Goal: Find contact information: Find contact information

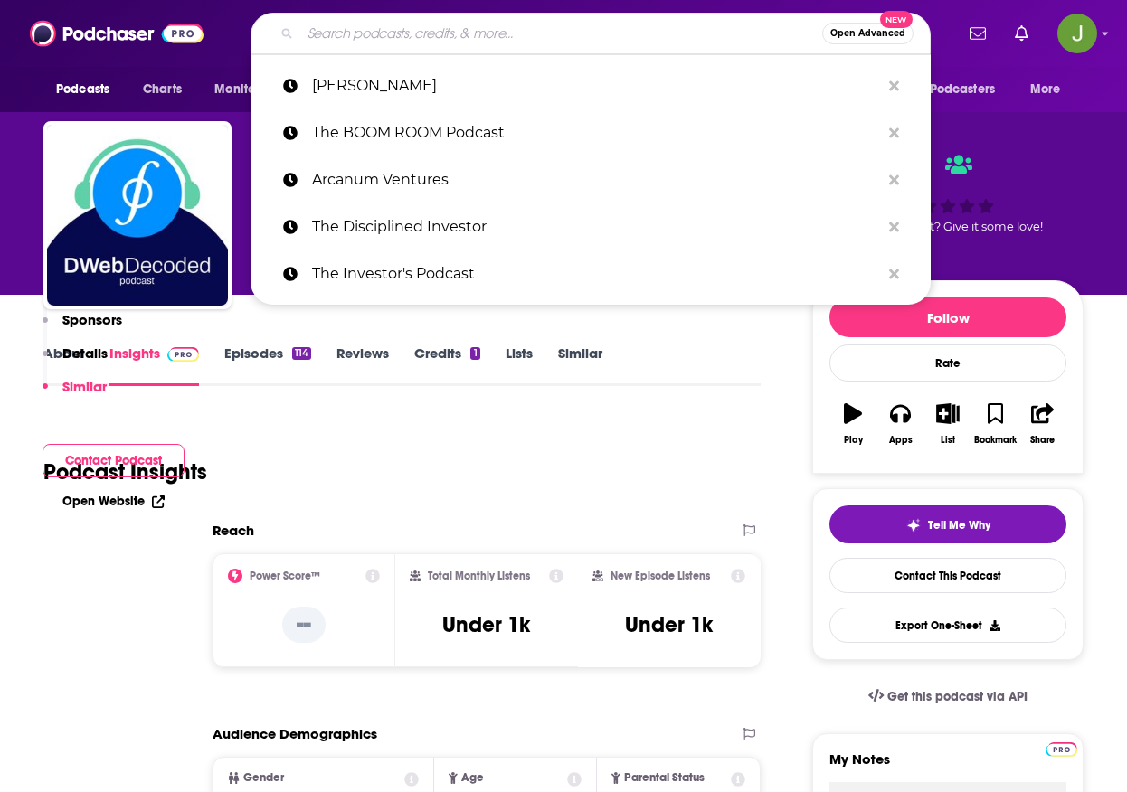
type input "WSJ Opinion: Potomac Watch"
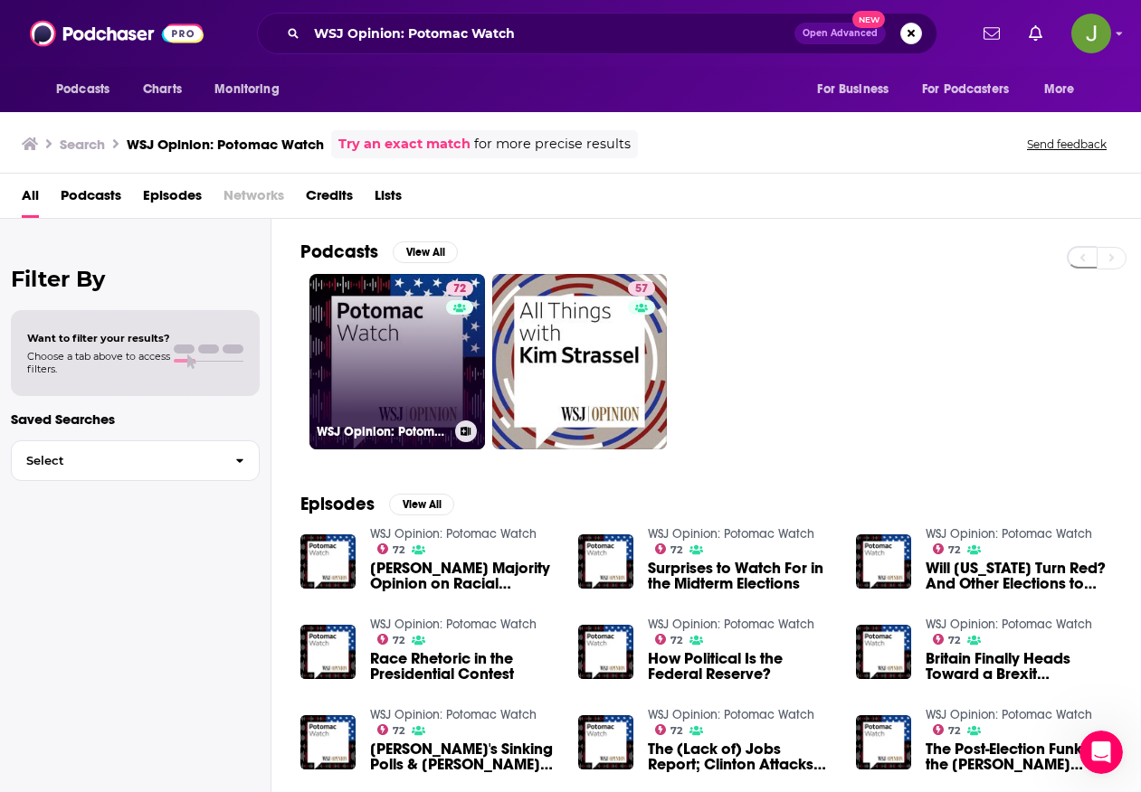
click at [409, 365] on link "72 WSJ Opinion: Potomac Watch" at bounding box center [396, 361] width 175 height 175
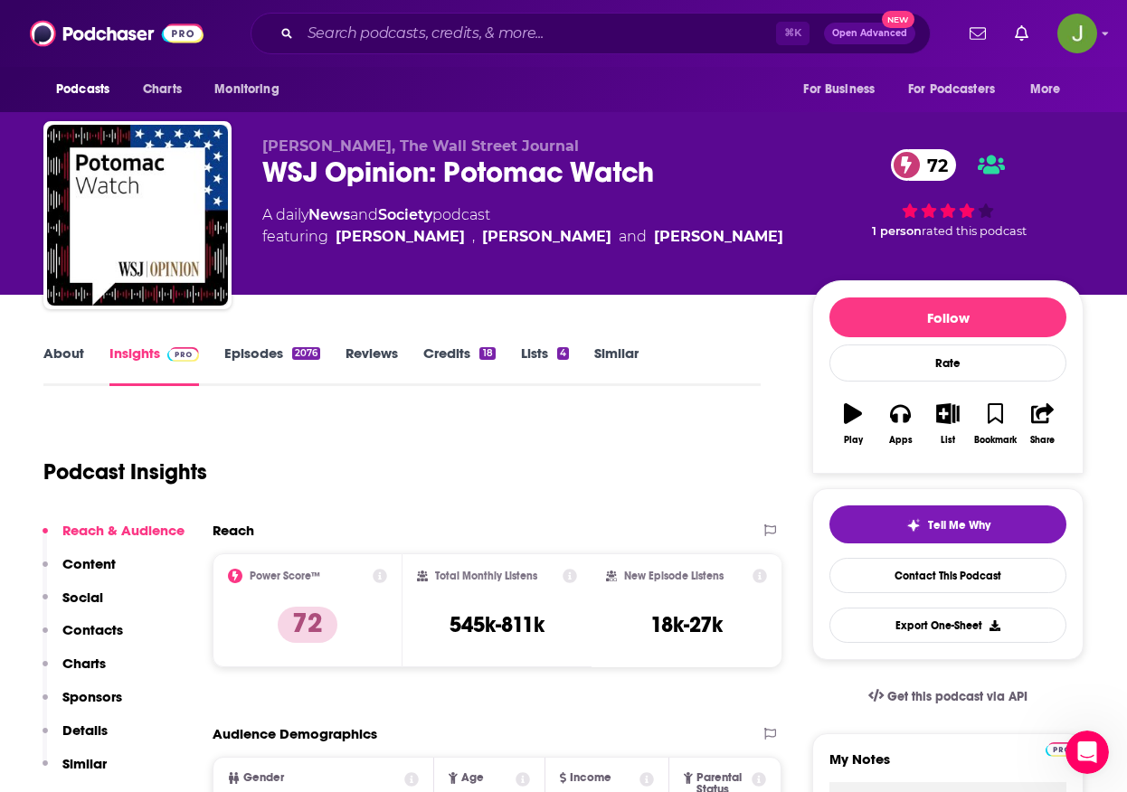
click at [284, 365] on link "Episodes 2076" at bounding box center [272, 366] width 96 height 42
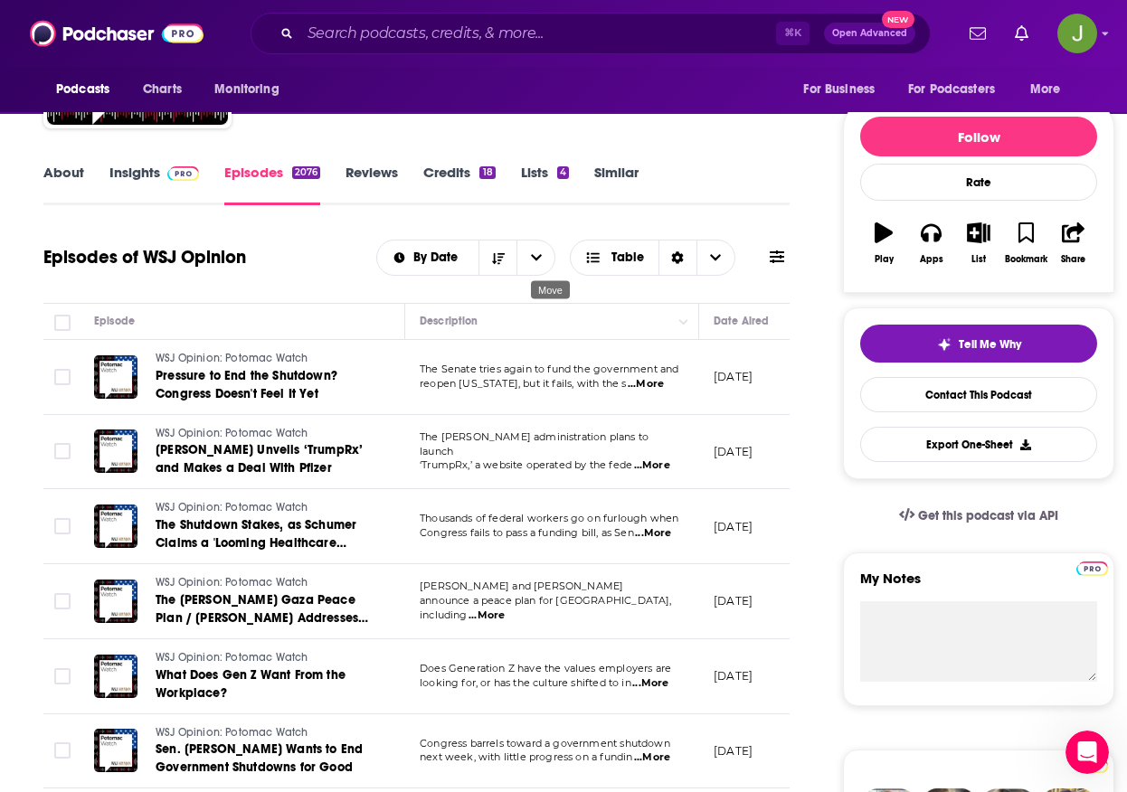
scroll to position [241, 0]
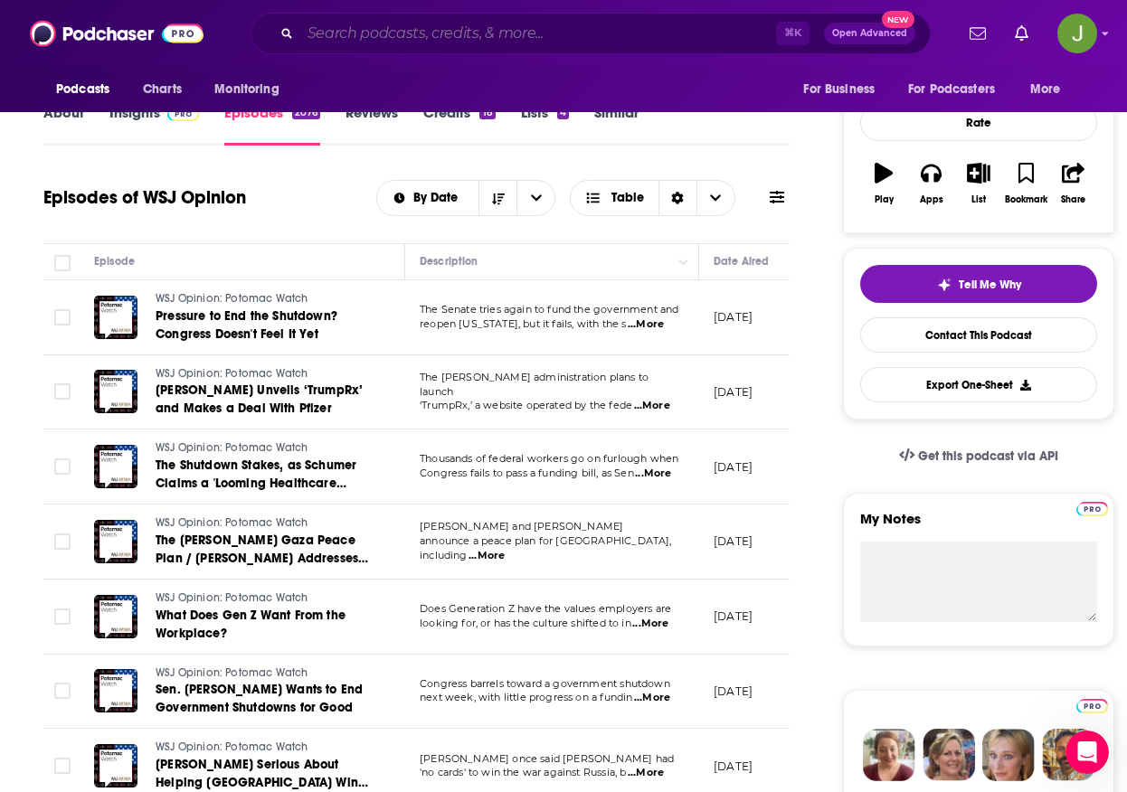
click at [469, 43] on input "Search podcasts, credits, & more..." at bounding box center [538, 33] width 476 height 29
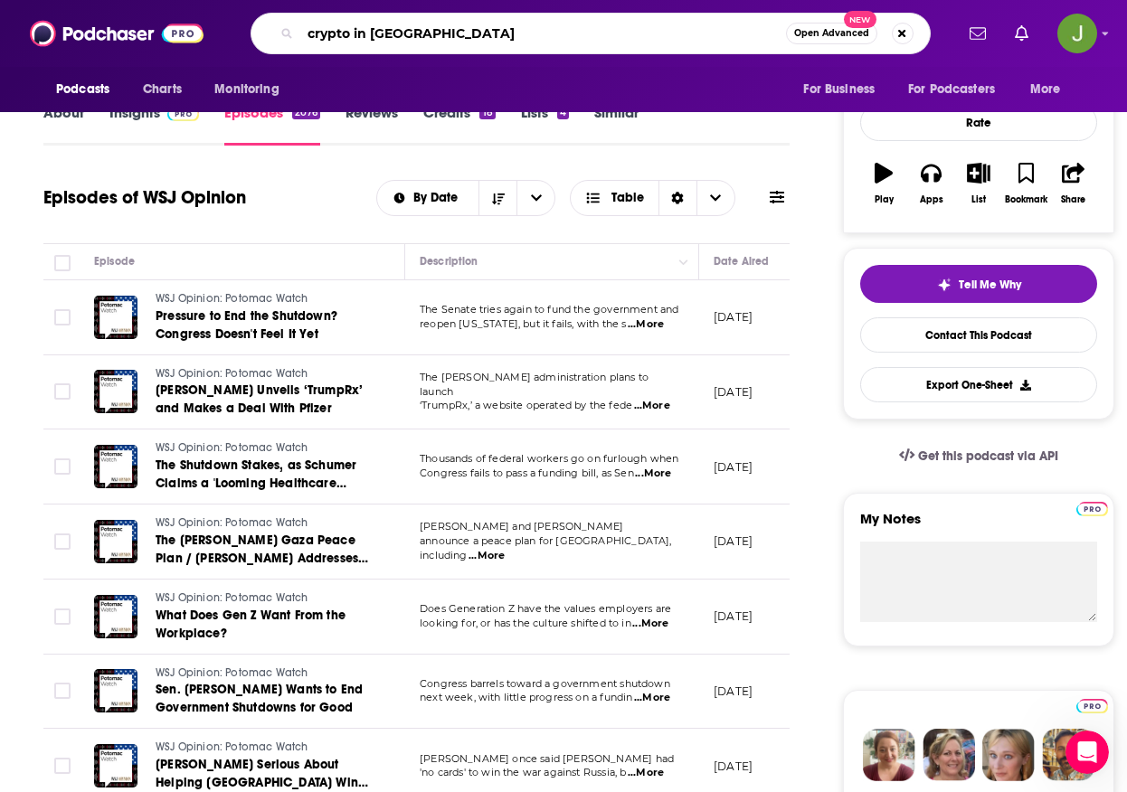
type input "crypto in [GEOGRAPHIC_DATA]"
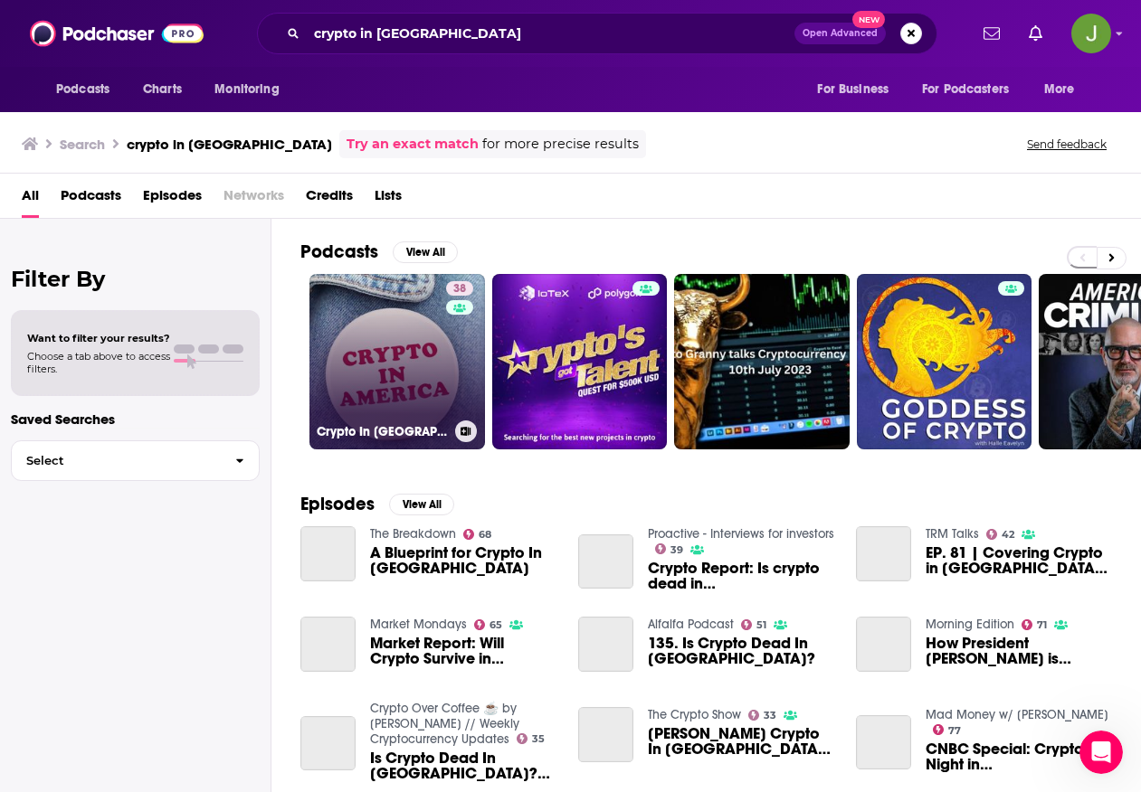
click at [411, 344] on link "38 Crypto In [GEOGRAPHIC_DATA]" at bounding box center [396, 361] width 175 height 175
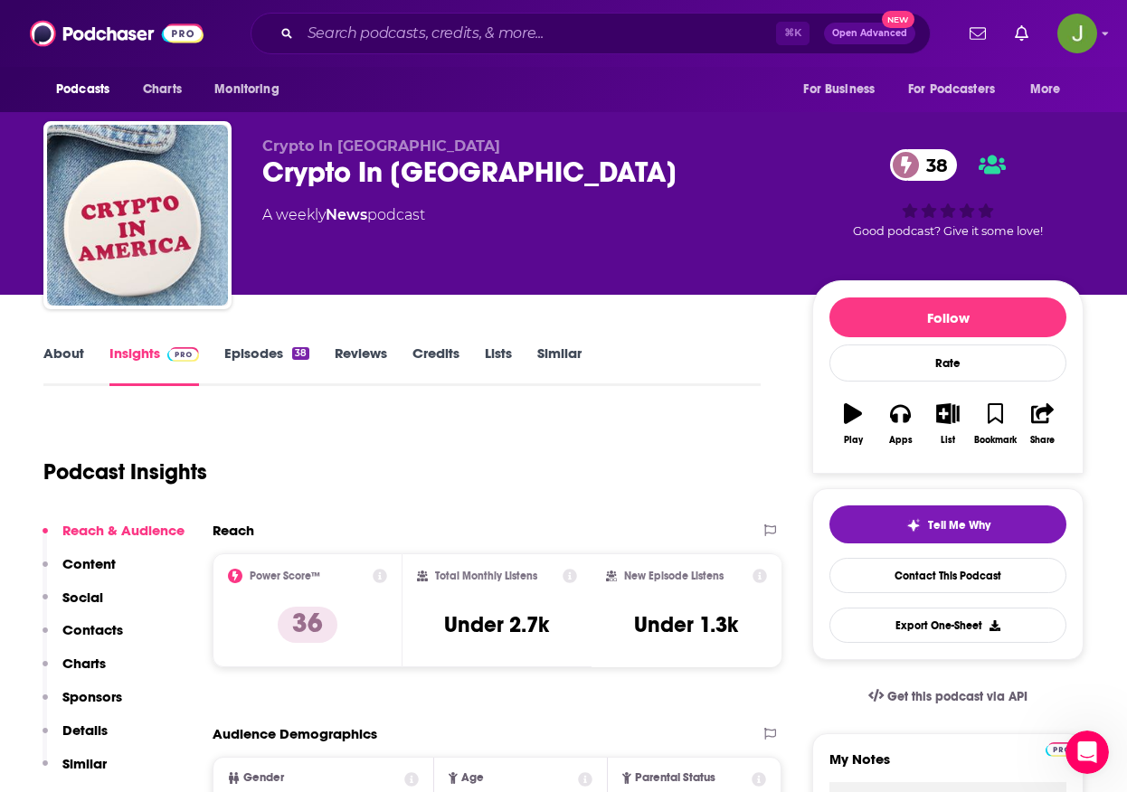
click at [521, 190] on div "Crypto In [GEOGRAPHIC_DATA] 38" at bounding box center [522, 172] width 521 height 35
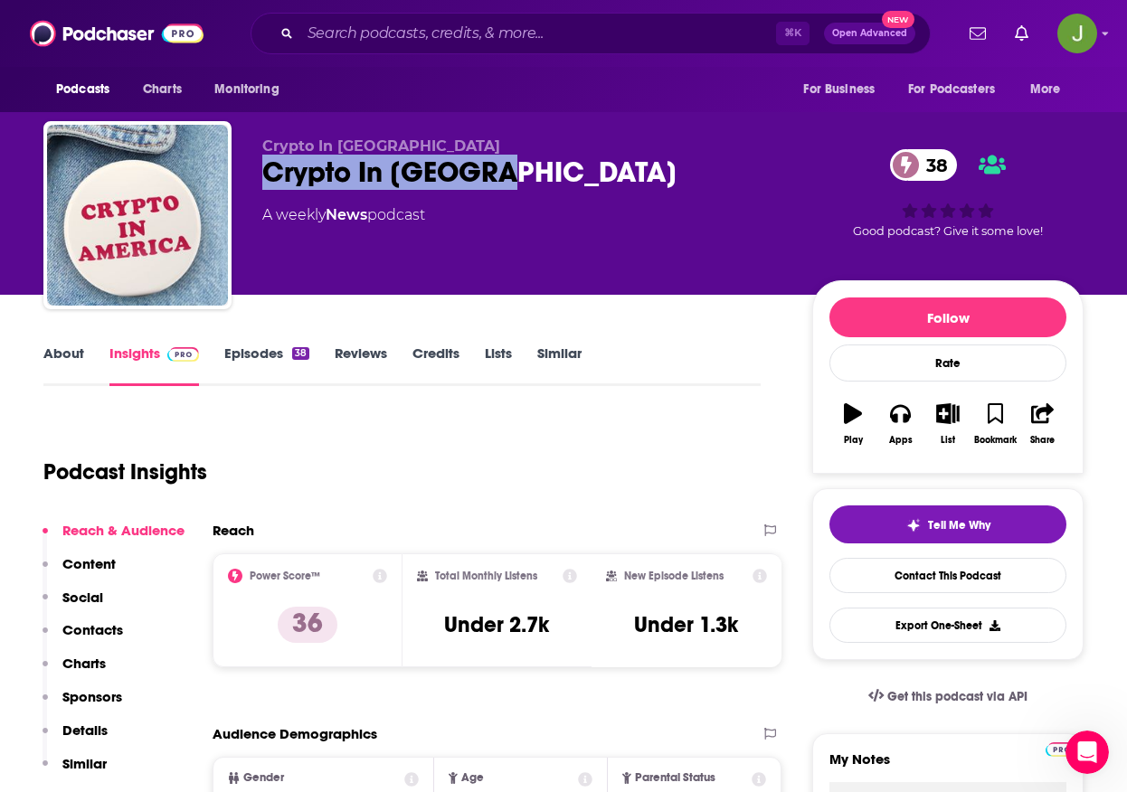
drag, startPoint x: 524, startPoint y: 169, endPoint x: 253, endPoint y: 178, distance: 270.6
click at [253, 178] on div "Crypto In [GEOGRAPHIC_DATA] Crypto In [GEOGRAPHIC_DATA] 38 A weekly News podcas…" at bounding box center [563, 218] width 1040 height 195
copy h2 "Crypto In [GEOGRAPHIC_DATA]"
click at [384, 42] on input "Search podcasts, credits, & more..." at bounding box center [538, 33] width 476 height 29
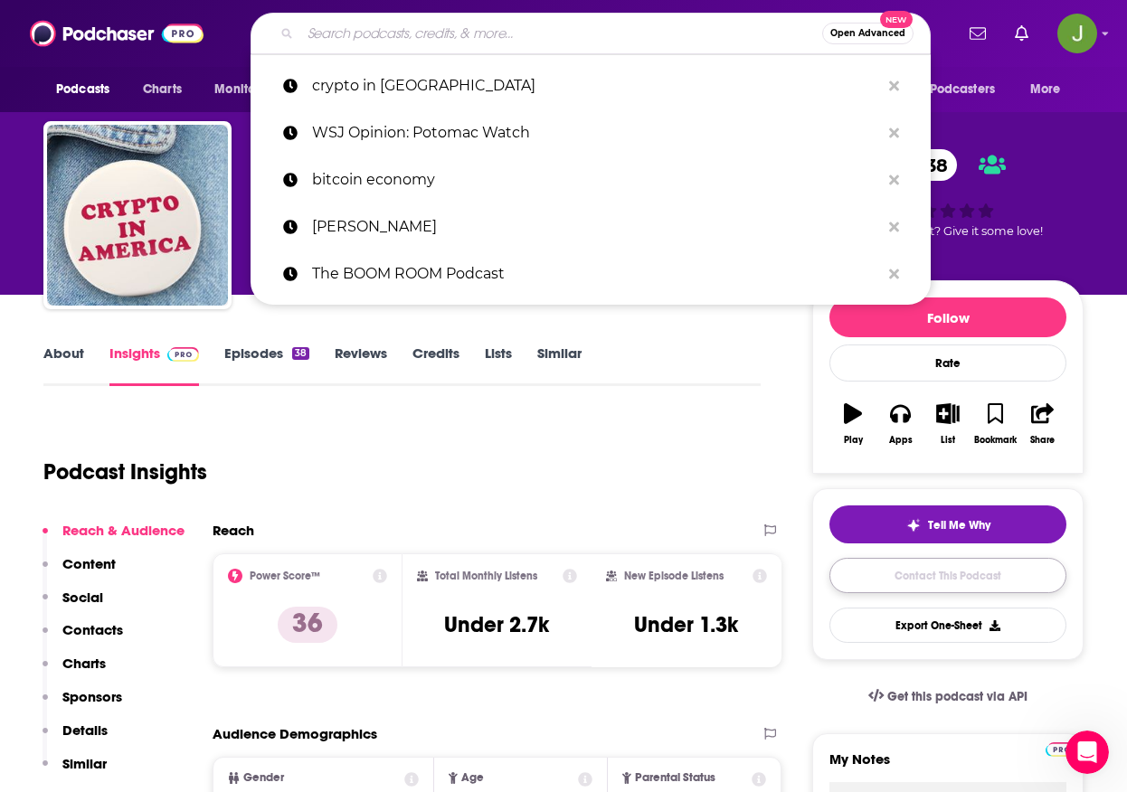
click at [976, 583] on link "Contact This Podcast" at bounding box center [948, 575] width 237 height 35
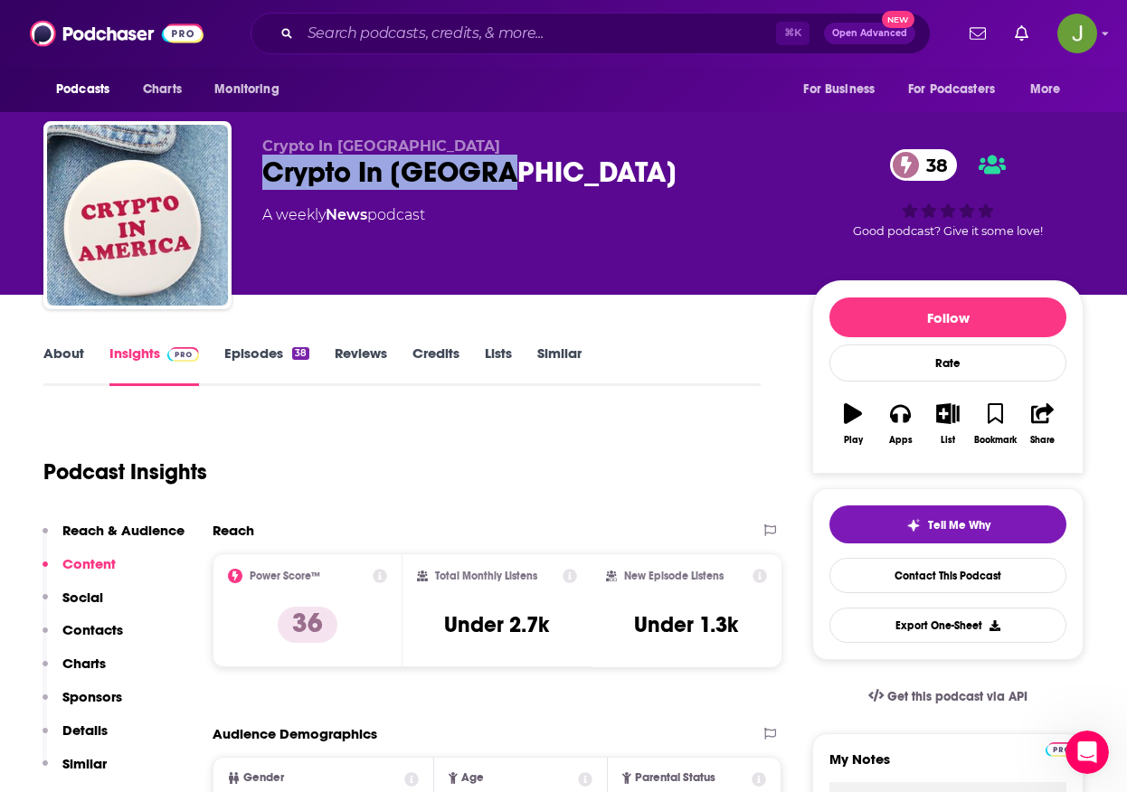
drag, startPoint x: 263, startPoint y: 174, endPoint x: 549, endPoint y: 181, distance: 286.0
click at [549, 181] on div "Crypto In [GEOGRAPHIC_DATA] 38" at bounding box center [522, 172] width 521 height 35
copy h2 "Crypto In [GEOGRAPHIC_DATA]"
drag, startPoint x: 969, startPoint y: 583, endPoint x: 865, endPoint y: 555, distance: 108.0
click at [969, 583] on link "Contact This Podcast" at bounding box center [948, 575] width 237 height 35
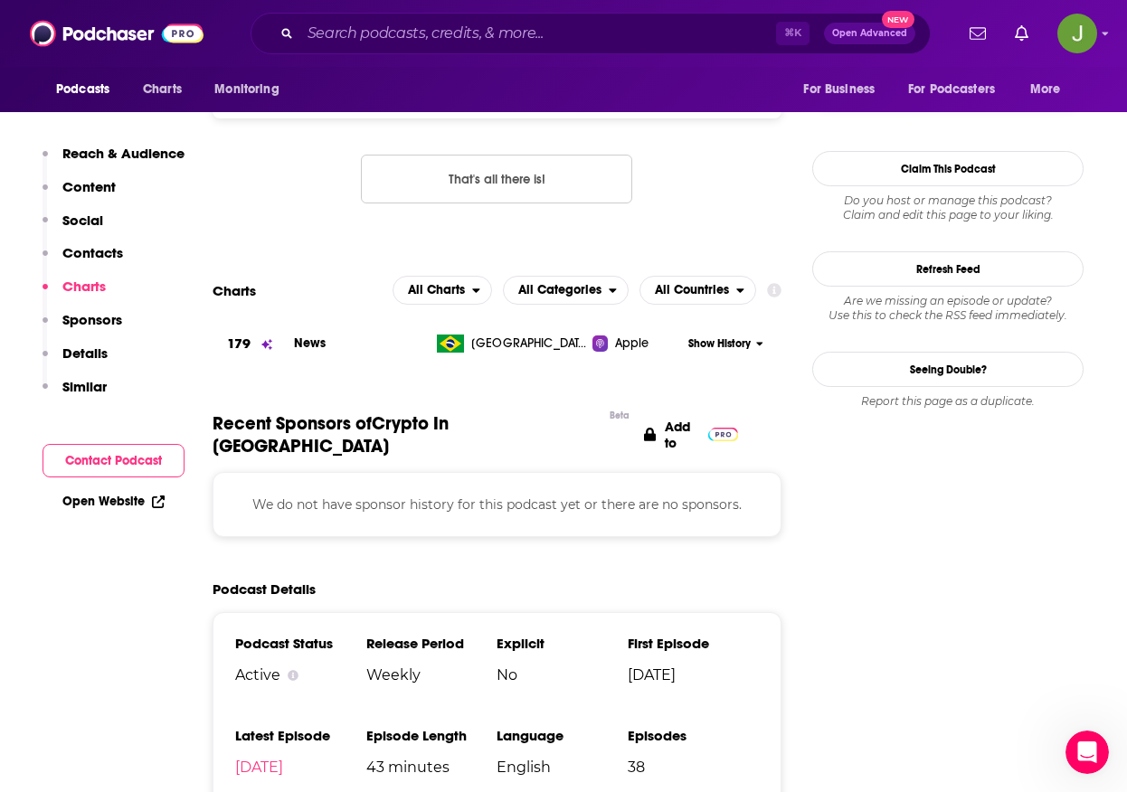
scroll to position [1151, 0]
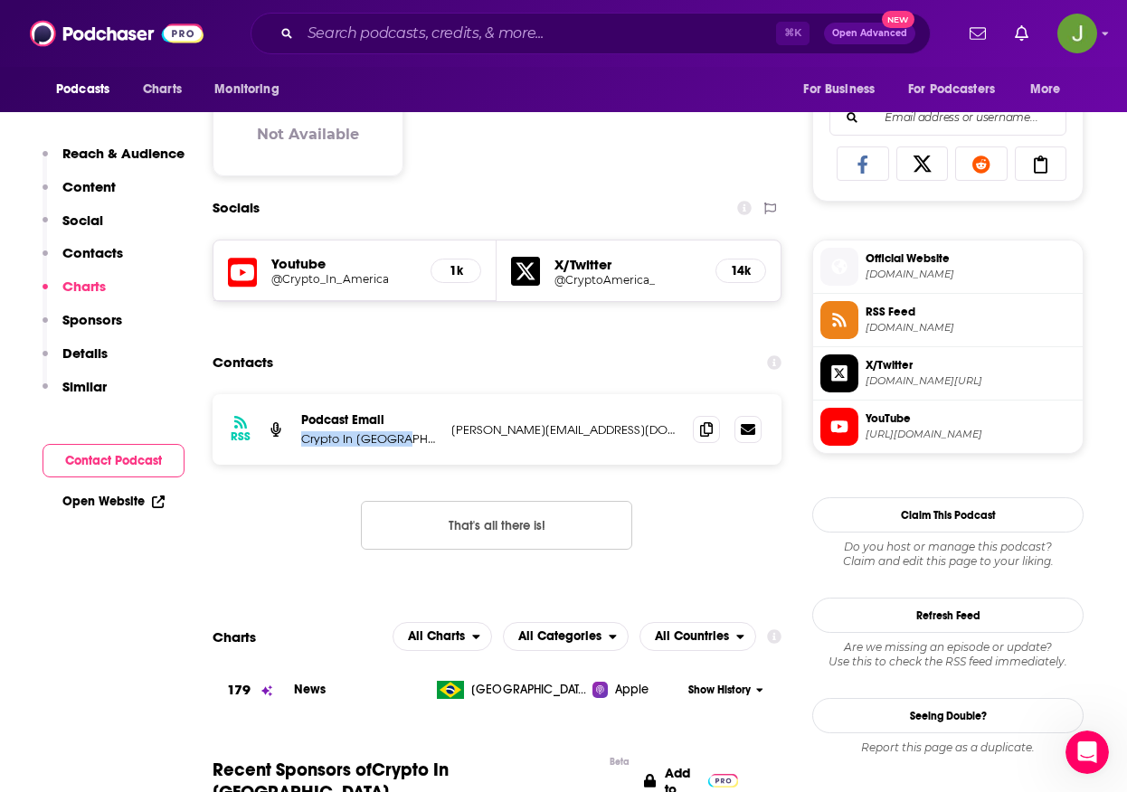
drag, startPoint x: 404, startPoint y: 445, endPoint x: 298, endPoint y: 441, distance: 106.8
click at [298, 441] on div "RSS Podcast Email Crypto In [GEOGRAPHIC_DATA] [PERSON_NAME][EMAIL_ADDRESS][DOMA…" at bounding box center [497, 429] width 569 height 71
copy p "Crypto In [GEOGRAPHIC_DATA]"
click at [711, 439] on span at bounding box center [706, 428] width 27 height 27
click at [422, 46] on input "Search podcasts, credits, & more..." at bounding box center [538, 33] width 476 height 29
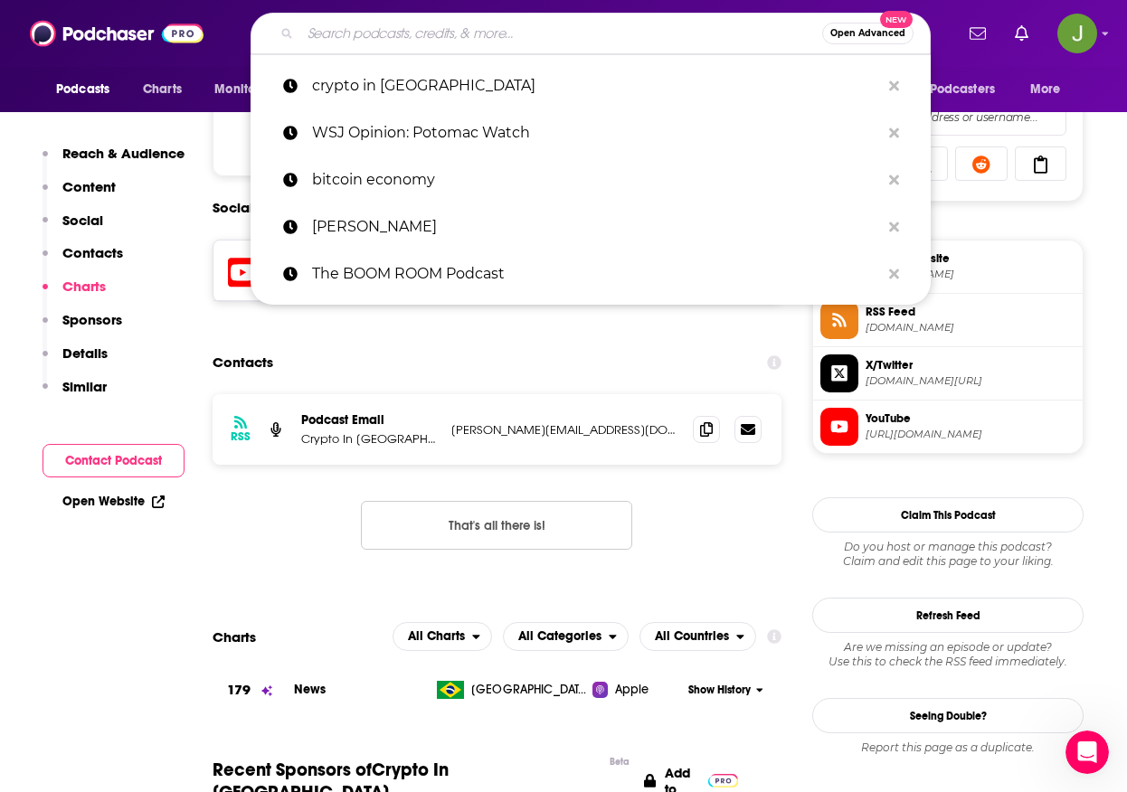
paste input "CryptoCounsel Podcast"
type input "CryptoCounsel Podcast"
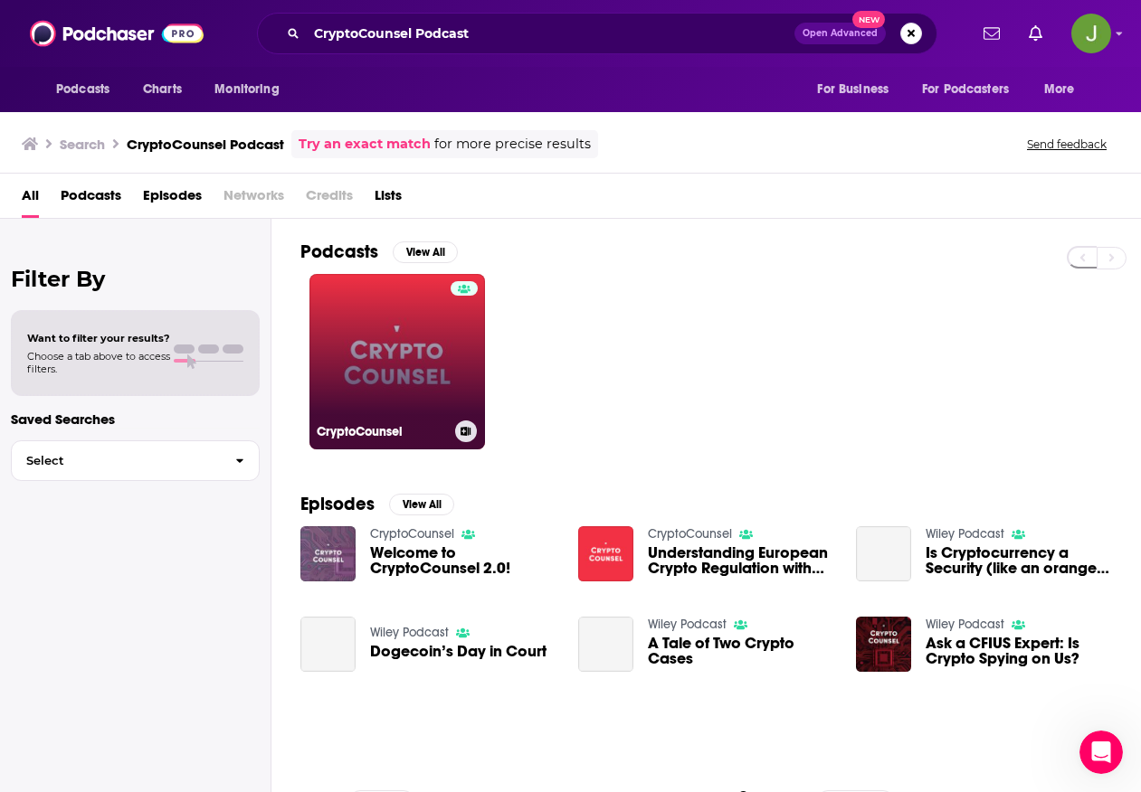
click at [432, 363] on link "CryptoCounsel" at bounding box center [396, 361] width 175 height 175
